Goal: Information Seeking & Learning: Learn about a topic

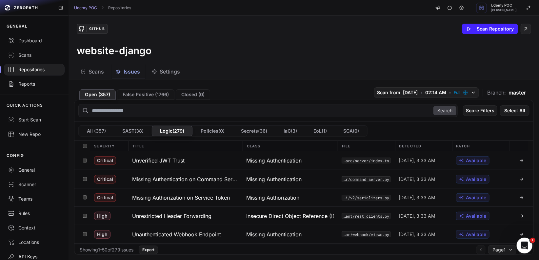
scroll to position [28, 0]
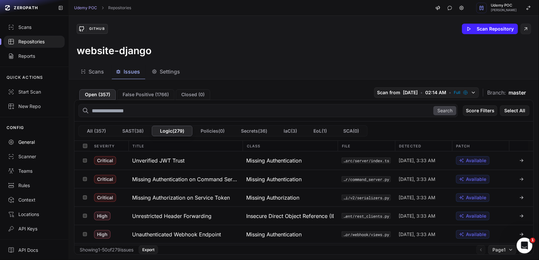
click at [30, 142] on div "General" at bounding box center [34, 142] width 53 height 7
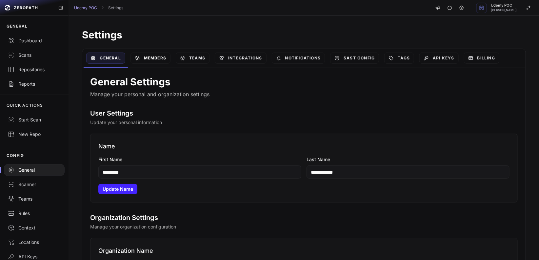
click at [159, 57] on link "Members" at bounding box center [151, 57] width 40 height 11
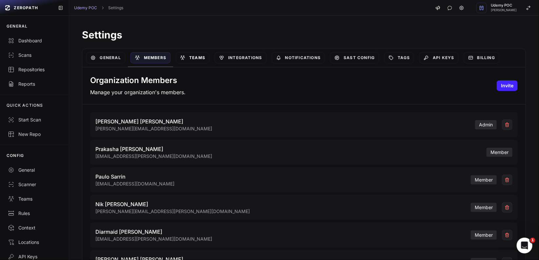
click at [204, 57] on link "Teams" at bounding box center [193, 57] width 34 height 11
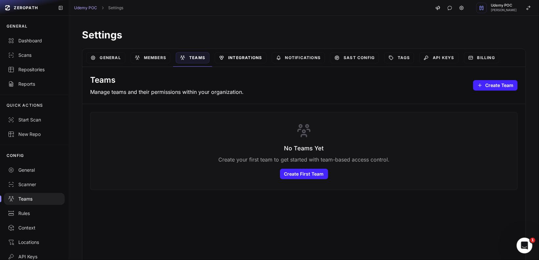
click at [245, 57] on link "Integrations" at bounding box center [241, 57] width 52 height 11
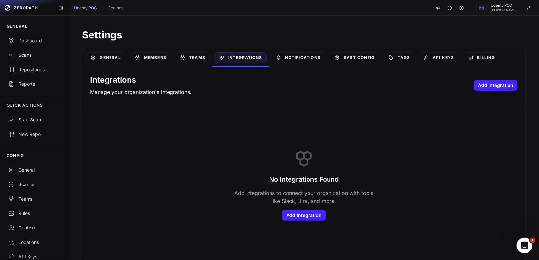
click at [25, 57] on div "Scans" at bounding box center [34, 55] width 53 height 7
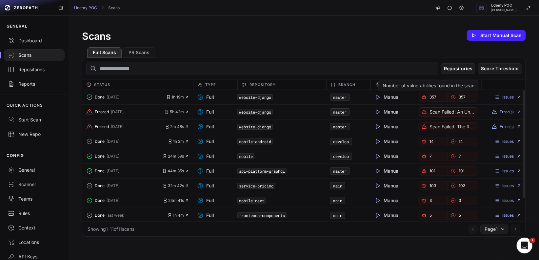
click at [431, 98] on span "357" at bounding box center [433, 96] width 7 height 5
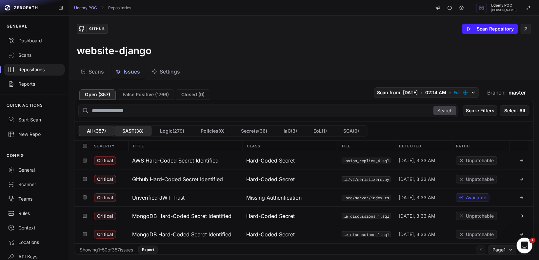
click at [133, 130] on button "SAST ( 38 )" at bounding box center [133, 131] width 38 height 10
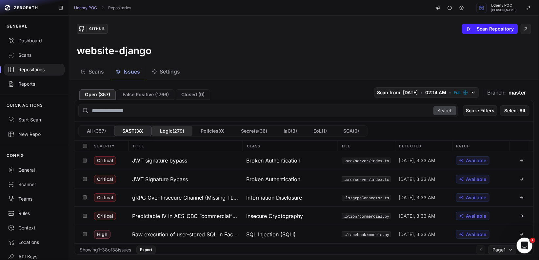
click at [176, 132] on button "Logic ( 279 )" at bounding box center [172, 131] width 41 height 10
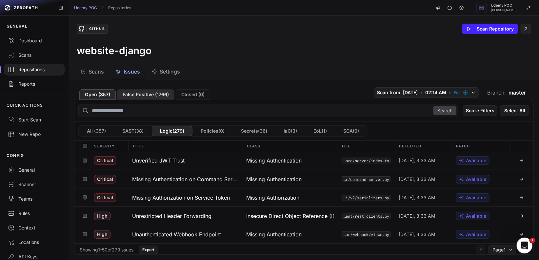
click at [139, 95] on button "False Positive ( 1766 )" at bounding box center [145, 94] width 57 height 10
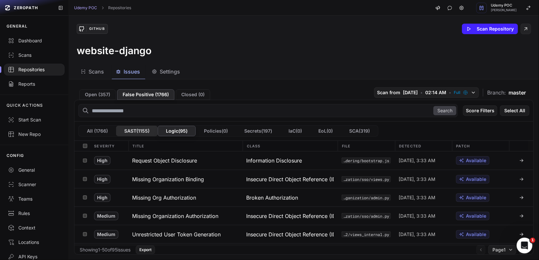
click at [137, 131] on button "SAST ( 1155 )" at bounding box center [137, 131] width 42 height 10
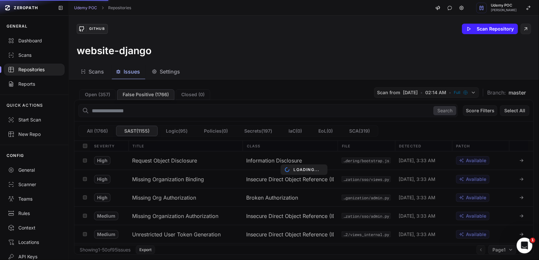
click at [93, 95] on div "Loading..." at bounding box center [304, 169] width 470 height 180
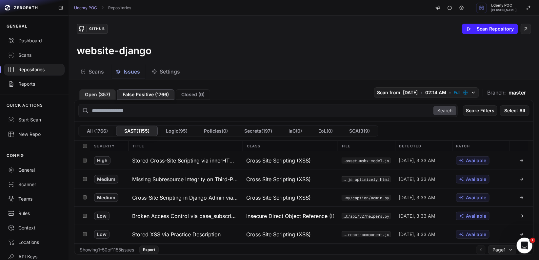
click at [89, 97] on button "Open ( 357 )" at bounding box center [97, 94] width 36 height 10
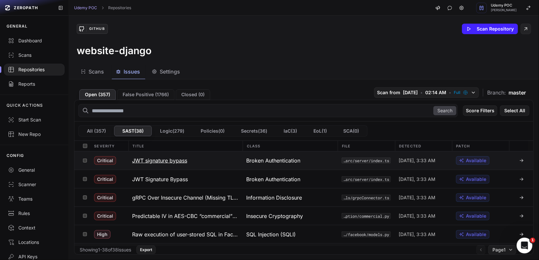
click at [519, 158] on icon at bounding box center [521, 160] width 5 height 5
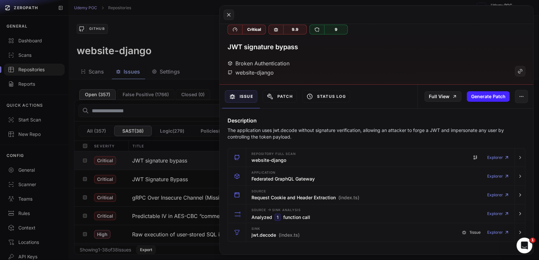
scroll to position [6, 0]
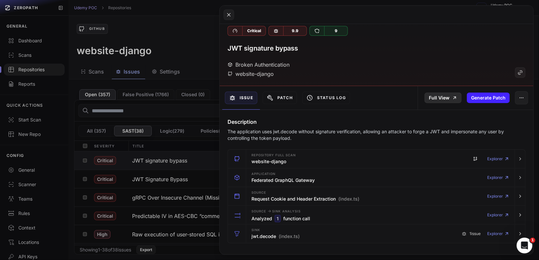
click at [447, 94] on link "Full View" at bounding box center [443, 98] width 37 height 10
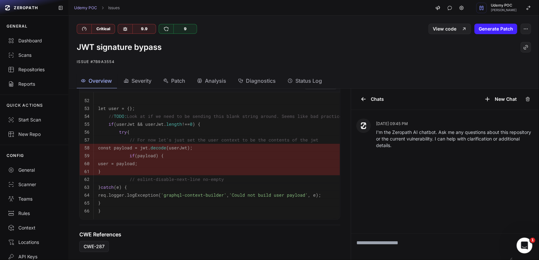
scroll to position [240, 0]
click at [218, 82] on span "Analysis" at bounding box center [215, 81] width 21 height 8
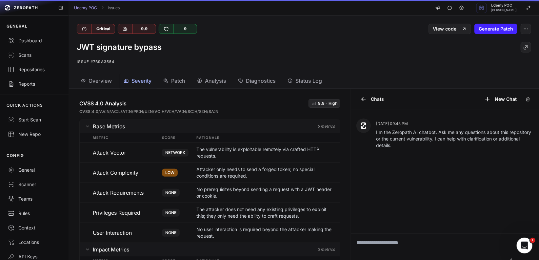
click at [141, 81] on span "Severity" at bounding box center [142, 81] width 20 height 8
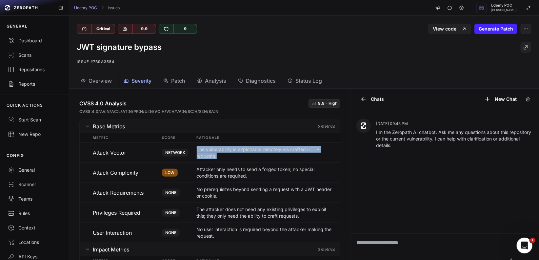
drag, startPoint x: 193, startPoint y: 150, endPoint x: 238, endPoint y: 156, distance: 45.1
click at [238, 156] on p "The vulnerability is exploitable remotely via crafted HTTP requests." at bounding box center [266, 152] width 138 height 13
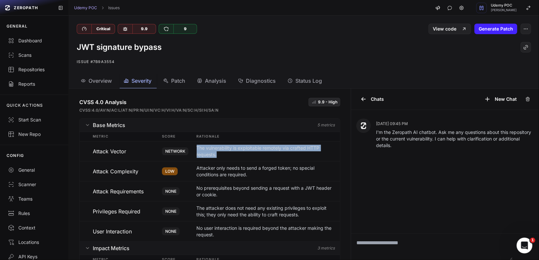
click at [89, 123] on icon "button" at bounding box center [87, 124] width 5 height 5
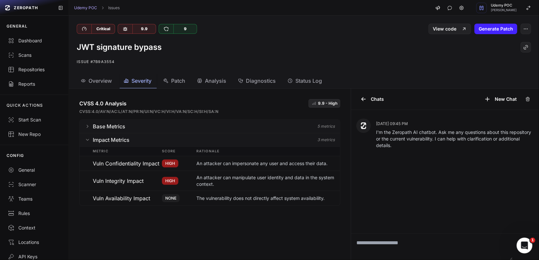
scroll to position [0, 0]
click at [101, 80] on span "Overview" at bounding box center [100, 81] width 23 height 8
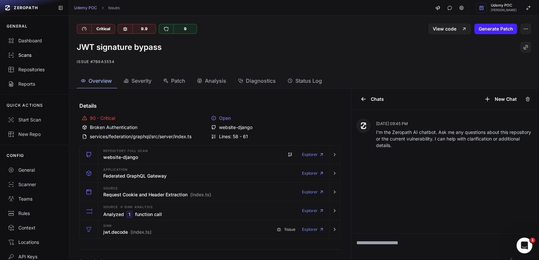
click at [23, 55] on div "Scans" at bounding box center [34, 55] width 53 height 7
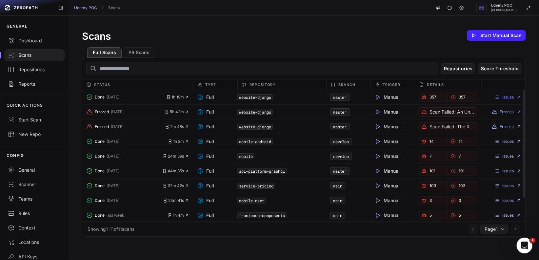
click at [503, 96] on link "Issues" at bounding box center [508, 96] width 27 height 5
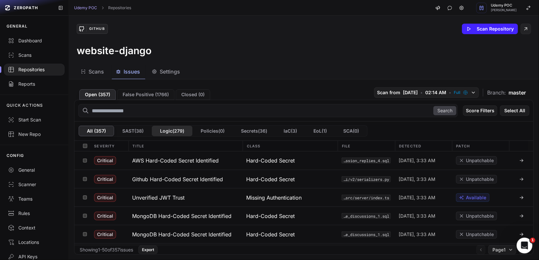
click at [175, 130] on button "Logic ( 279 )" at bounding box center [172, 131] width 41 height 10
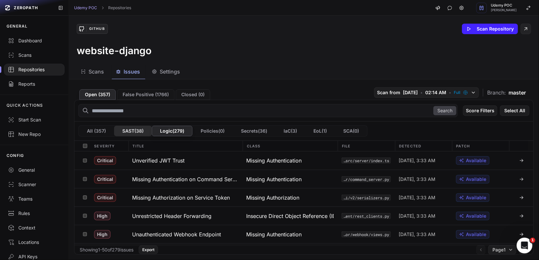
click at [131, 130] on button "SAST ( 38 )" at bounding box center [133, 131] width 38 height 10
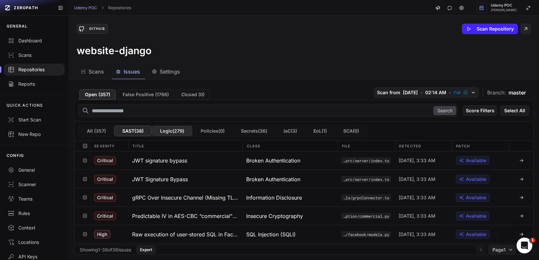
click at [179, 130] on button "Logic ( 279 )" at bounding box center [172, 131] width 41 height 10
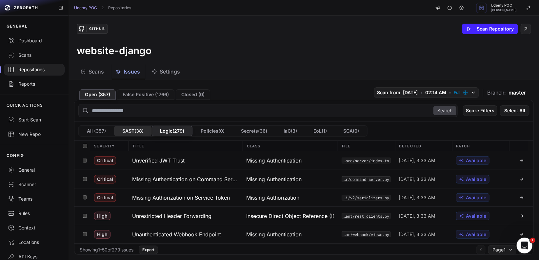
click at [135, 131] on button "SAST ( 38 )" at bounding box center [133, 131] width 38 height 10
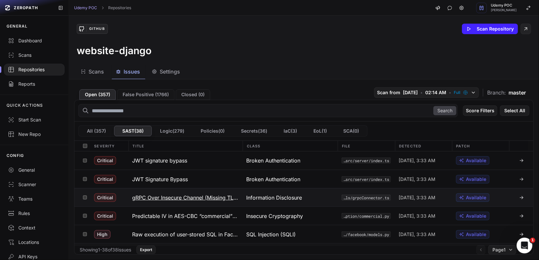
scroll to position [1, 0]
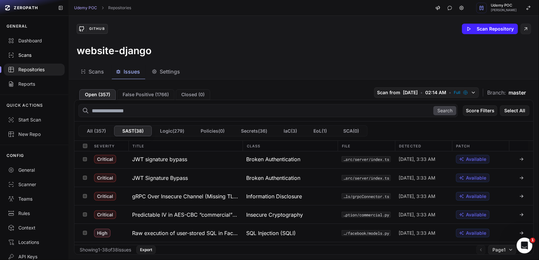
click at [28, 56] on div "Scans" at bounding box center [34, 55] width 53 height 7
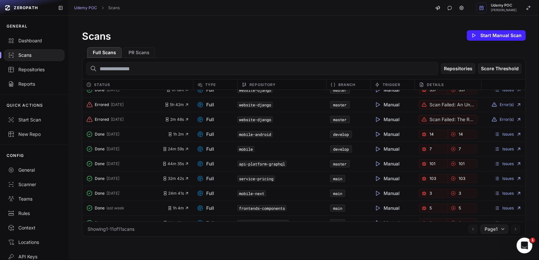
scroll to position [10, 0]
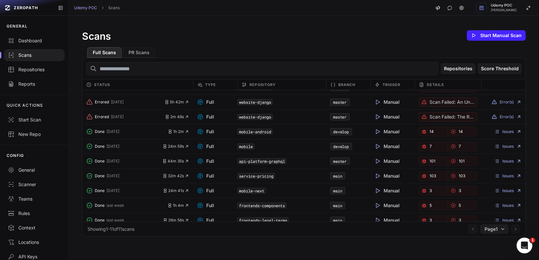
drag, startPoint x: 238, startPoint y: 161, endPoint x: 278, endPoint y: 162, distance: 39.7
click at [278, 162] on code "api-platform-graphql" at bounding box center [262, 161] width 49 height 6
click at [503, 159] on link "Issues" at bounding box center [508, 160] width 27 height 5
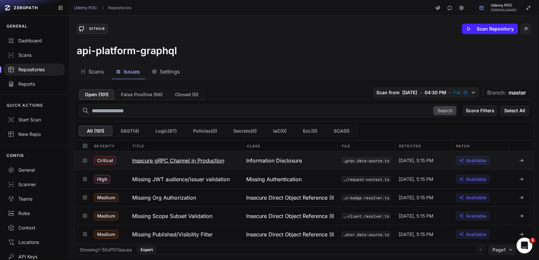
click at [144, 160] on h3 "Insecure gRPC Channel in Production" at bounding box center [178, 160] width 92 height 8
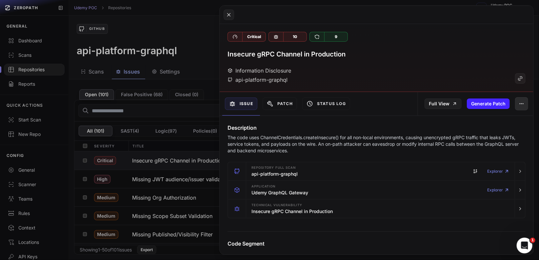
click at [519, 102] on icon "button" at bounding box center [521, 103] width 5 height 5
click at [26, 56] on button at bounding box center [269, 130] width 539 height 260
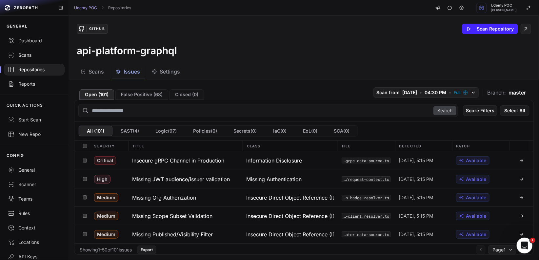
click at [27, 53] on div "Scans" at bounding box center [34, 55] width 53 height 7
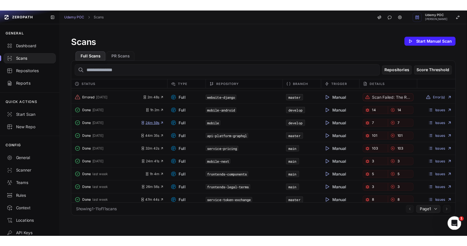
scroll to position [29, 0]
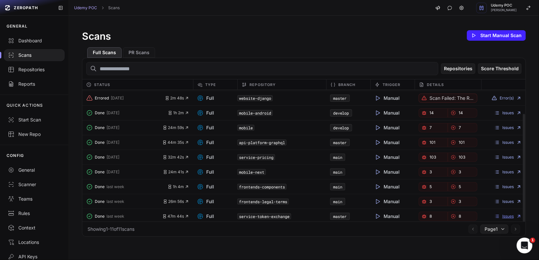
click at [503, 214] on link "Issues" at bounding box center [508, 216] width 27 height 5
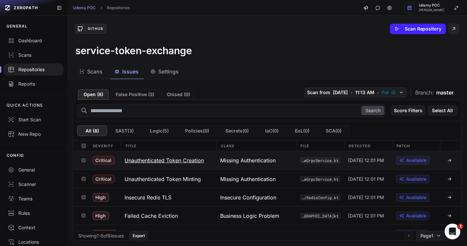
click at [447, 158] on icon at bounding box center [449, 160] width 5 height 5
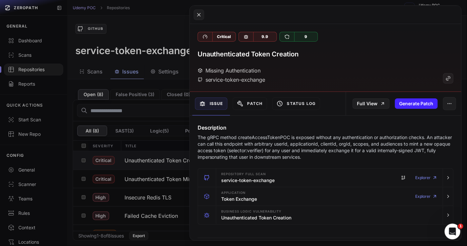
drag, startPoint x: 278, startPoint y: 14, endPoint x: 234, endPoint y: 15, distance: 43.3
click at [234, 15] on div at bounding box center [326, 15] width 272 height 18
click at [369, 104] on link "Full View" at bounding box center [371, 103] width 37 height 10
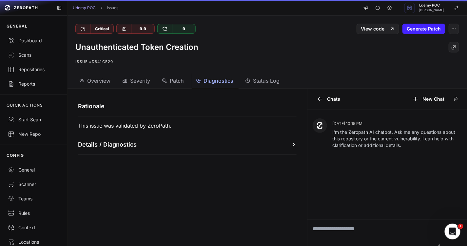
click at [215, 82] on span "Diagnostics" at bounding box center [219, 81] width 30 height 8
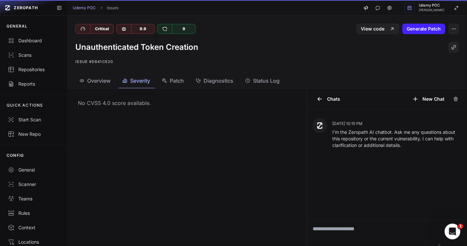
click at [137, 82] on span "Severity" at bounding box center [140, 81] width 20 height 8
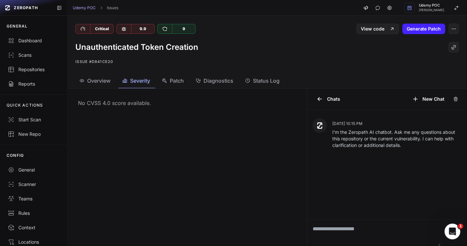
click at [102, 83] on span "Overview" at bounding box center [98, 81] width 23 height 8
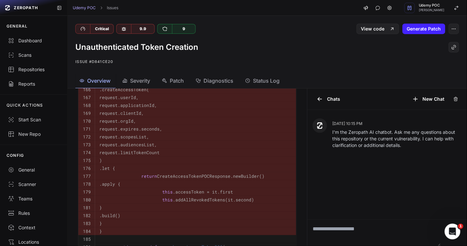
scroll to position [458, 0]
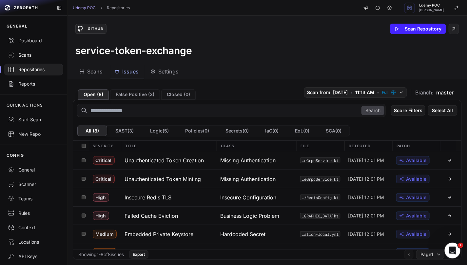
click at [28, 53] on div "Scans" at bounding box center [34, 55] width 52 height 7
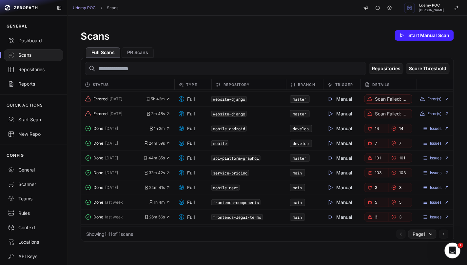
scroll to position [13, 0]
